Goal: Ask a question

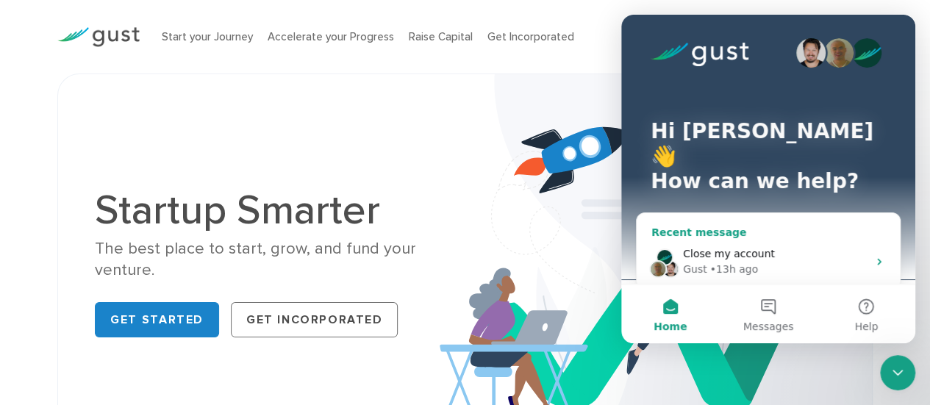
click at [705, 248] on span "Close my account" at bounding box center [729, 254] width 92 height 12
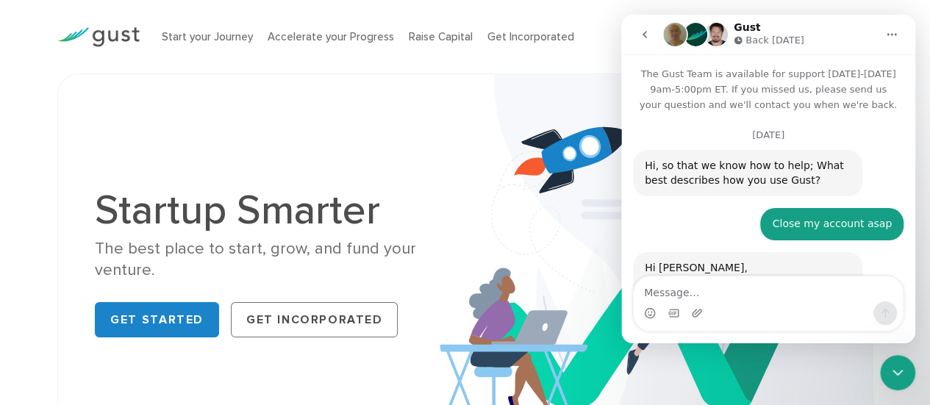
scroll to position [958, 0]
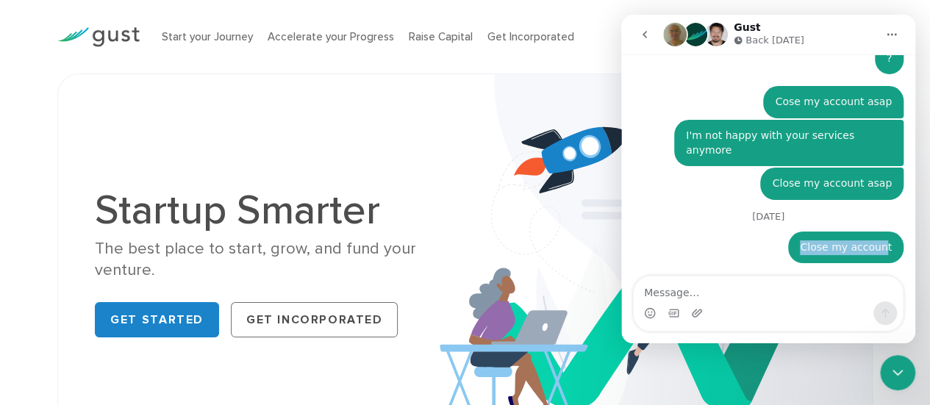
drag, startPoint x: 798, startPoint y: 201, endPoint x: 882, endPoint y: 199, distance: 83.9
click at [882, 232] on div "Close my account [PERSON_NAME] • 13h ago" at bounding box center [846, 248] width 115 height 32
click at [892, 232] on div "Close my account [PERSON_NAME] • 13h ago" at bounding box center [846, 248] width 115 height 32
drag, startPoint x: 831, startPoint y: 208, endPoint x: 807, endPoint y: 204, distance: 24.6
click at [792, 232] on div "Close my account [PERSON_NAME] • 13h ago" at bounding box center [768, 257] width 271 height 50
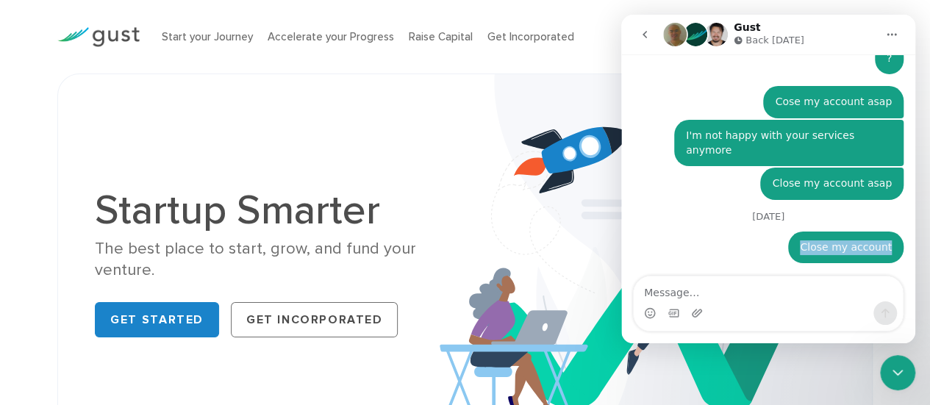
copy div "Close my account"
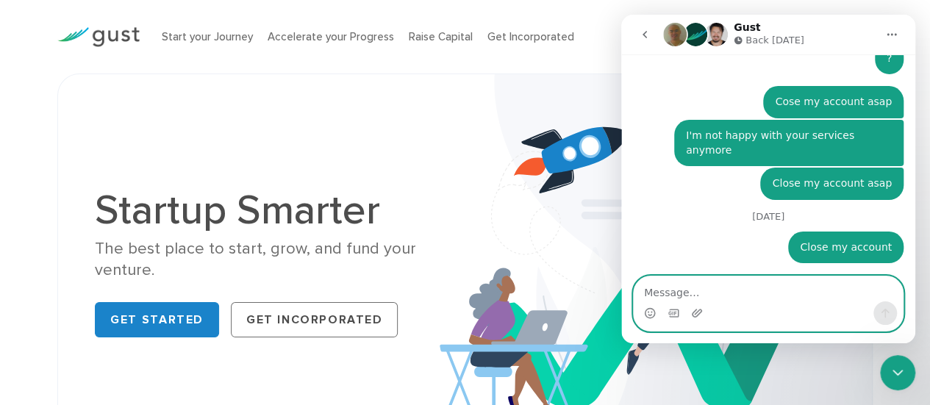
paste textarea "Close my account"
type textarea "Close my account"
click at [889, 311] on icon "Send a message…" at bounding box center [886, 313] width 12 height 12
